Goal: Task Accomplishment & Management: Manage account settings

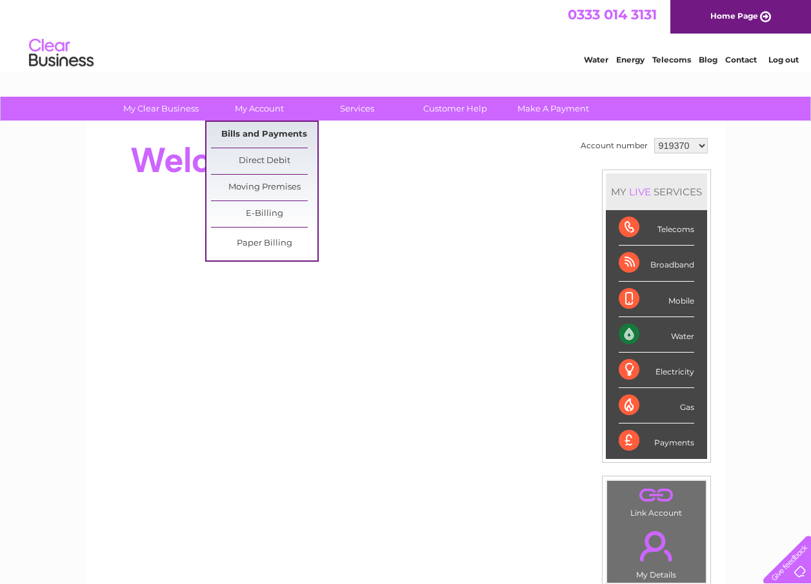
click at [255, 132] on link "Bills and Payments" at bounding box center [264, 135] width 106 height 26
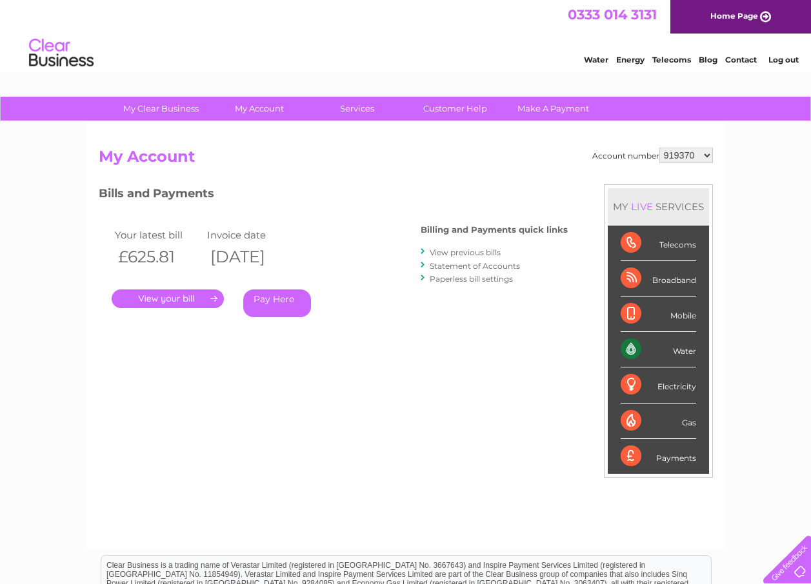
click at [255, 132] on div "Account number 919370 925580 1148839 My Account MY LIVE SERVICES Telecoms Broad…" at bounding box center [405, 335] width 639 height 427
click at [183, 299] on link "." at bounding box center [168, 299] width 112 height 19
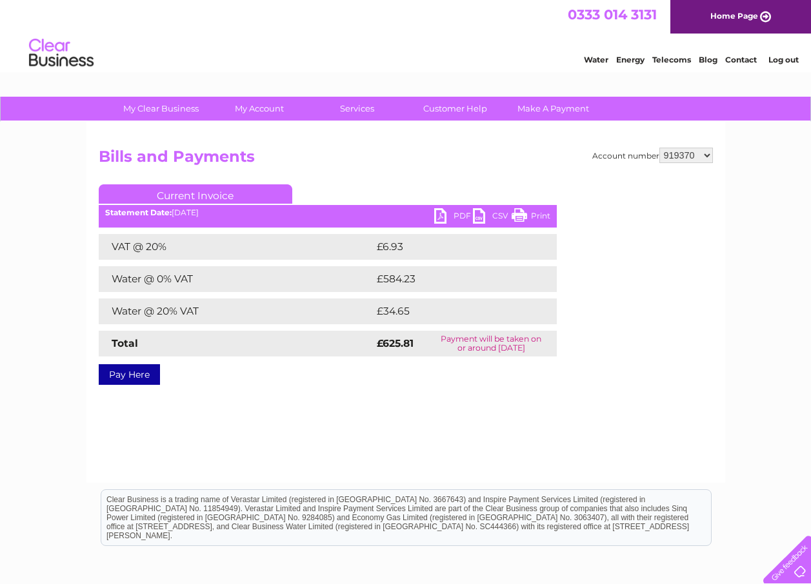
click at [451, 217] on link "PDF" at bounding box center [453, 217] width 39 height 19
click at [708, 156] on select "919370 925580 1148839" at bounding box center [686, 155] width 54 height 15
select select "925580"
click at [660, 148] on select "919370 925580 1148839" at bounding box center [686, 155] width 54 height 15
click at [449, 152] on h2 "Bills and Payments" at bounding box center [406, 160] width 614 height 25
